Goal: Contribute content

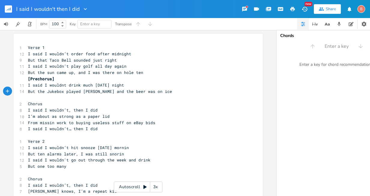
scroll to position [0, 101]
click at [77, 91] on span "But the Jukebox played [PERSON_NAME] and the beer was on ice" at bounding box center [100, 90] width 144 height 5
type textarea "band played"
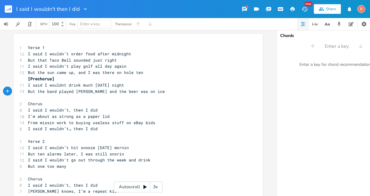
click at [79, 85] on span "I said I wouldnt drink much [DATE] night" at bounding box center [76, 84] width 96 height 5
type textarea "too"
click at [127, 85] on span "I said I wouldnt drink too much [DATE] night" at bounding box center [81, 84] width 106 height 5
click at [146, 92] on pre "But the band played [PERSON_NAME] and the beer was on ice" at bounding box center [135, 91] width 217 height 6
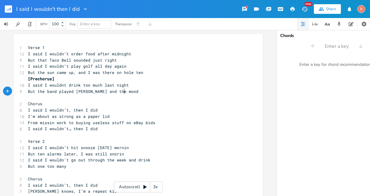
scroll to position [0, 22]
type textarea "the mood was right"
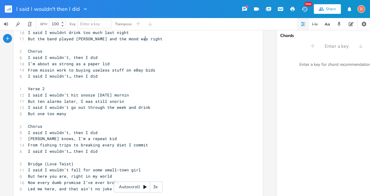
scroll to position [60, 0]
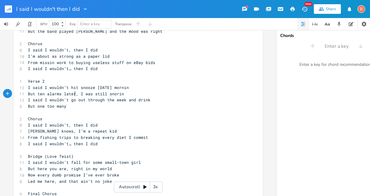
click at [73, 95] on span "But ten alarms later, I was still snorin" at bounding box center [76, 93] width 96 height 5
type textarea "in"
click at [146, 101] on pre "I said I wouldn't go out through the week and drink" at bounding box center [135, 100] width 217 height 6
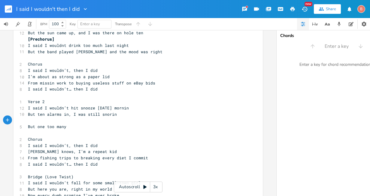
scroll to position [30, 0]
